Goal: Navigation & Orientation: Find specific page/section

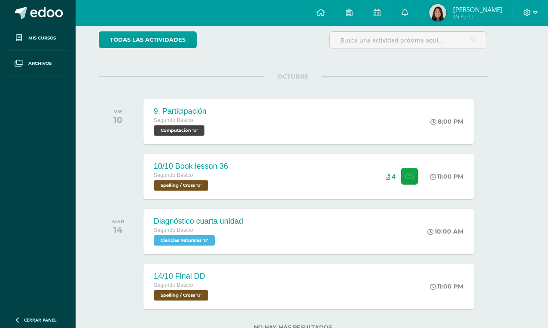
scroll to position [71, 19]
click at [410, 18] on link at bounding box center [404, 13] width 27 height 26
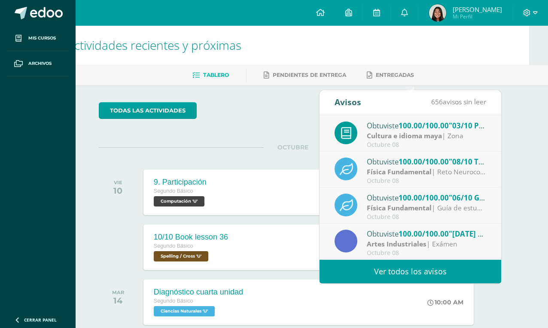
scroll to position [143, 0]
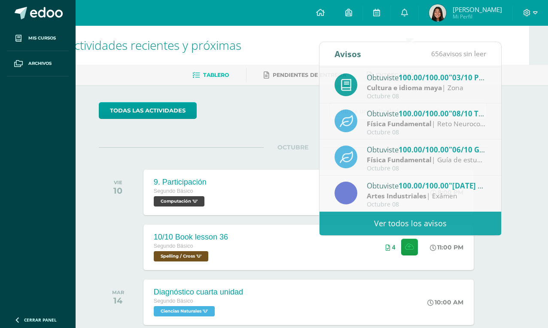
click at [506, 8] on span at bounding box center [530, 12] width 15 height 9
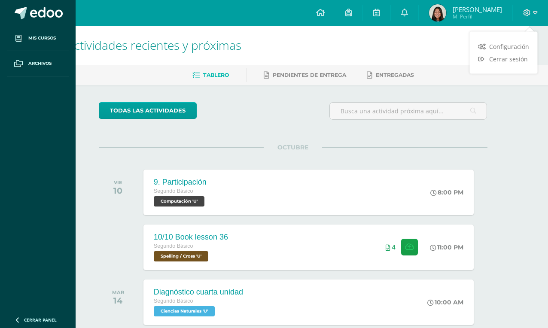
click at [506, 17] on span at bounding box center [530, 12] width 15 height 9
click at [506, 15] on icon at bounding box center [527, 13] width 8 height 8
click at [493, 60] on span "Cerrar sesión" at bounding box center [508, 59] width 39 height 8
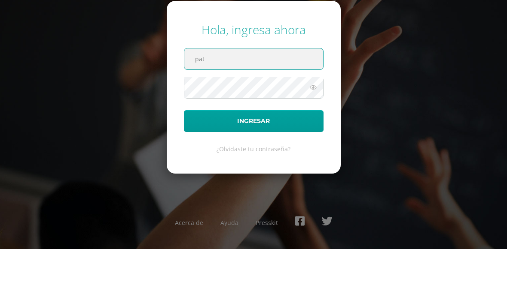
type input "[PERSON_NAME][EMAIL_ADDRESS][PERSON_NAME][DOMAIN_NAME][PERSON_NAME]"
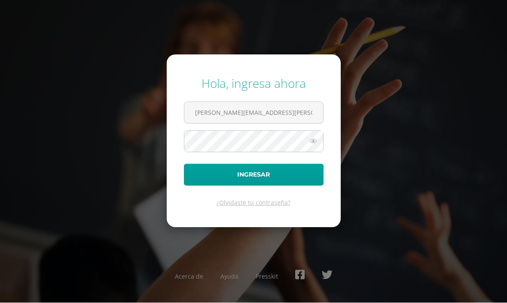
click at [207, 164] on button "Ingresar" at bounding box center [254, 175] width 140 height 22
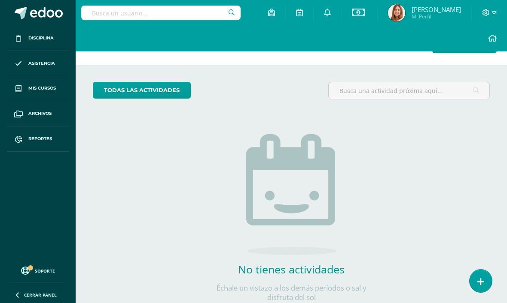
click at [334, 8] on link at bounding box center [326, 13] width 27 height 26
click at [329, 14] on icon at bounding box center [327, 13] width 7 height 8
click at [331, 14] on icon at bounding box center [327, 13] width 7 height 8
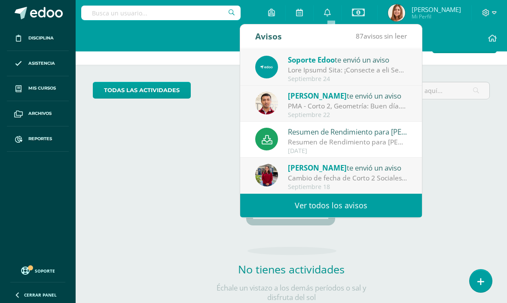
scroll to position [143, 0]
click at [250, 209] on link "Ver todos los avisos" at bounding box center [331, 206] width 182 height 24
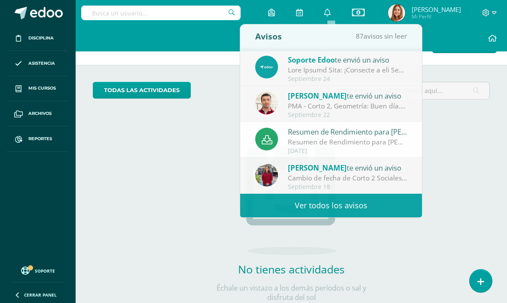
click at [234, 216] on div "No tienes actividades Échale un vistazo a los demás períodos o sal y disfruta d…" at bounding box center [291, 204] width 172 height 196
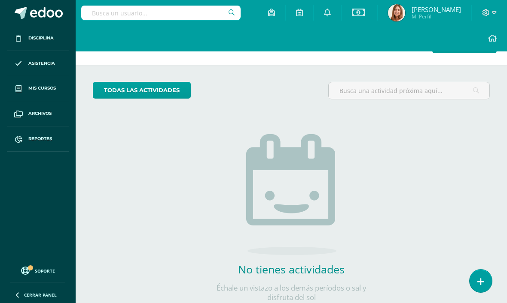
click at [233, 211] on div "No tienes actividades Échale un vistazo a los demás períodos o sal y disfruta d…" at bounding box center [291, 204] width 172 height 196
click at [282, 207] on img at bounding box center [291, 194] width 90 height 121
